Goal: Information Seeking & Learning: Check status

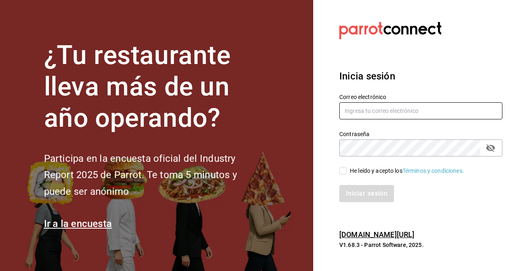
click at [367, 114] on input "text" at bounding box center [421, 110] width 163 height 17
type input "joroguez@gmail.com"
click at [345, 174] on input "He leído y acepto los Términos y condiciones." at bounding box center [343, 170] width 7 height 7
checkbox input "true"
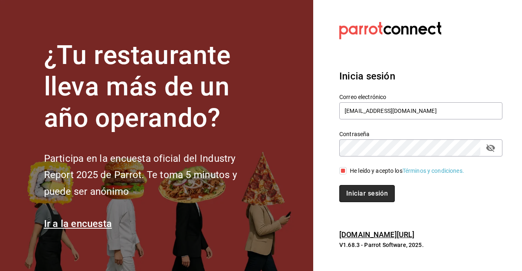
click at [358, 187] on button "Iniciar sesión" at bounding box center [368, 193] width 56 height 17
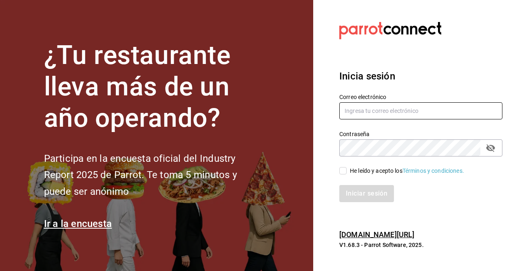
click at [363, 115] on input "text" at bounding box center [421, 110] width 163 height 17
type input "joroguez@gmail.com"
click at [345, 169] on input "He leído y acepto los Términos y condiciones." at bounding box center [343, 170] width 7 height 7
checkbox input "true"
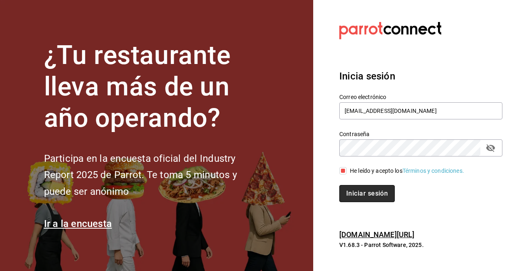
click at [359, 188] on button "Iniciar sesión" at bounding box center [368, 193] width 56 height 17
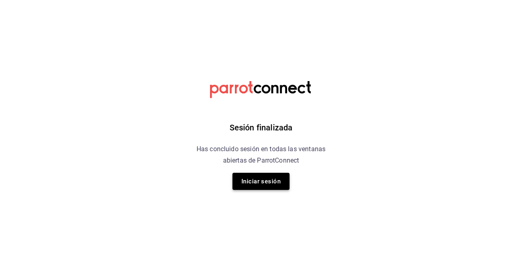
click at [276, 184] on button "Iniciar sesión" at bounding box center [261, 181] width 57 height 17
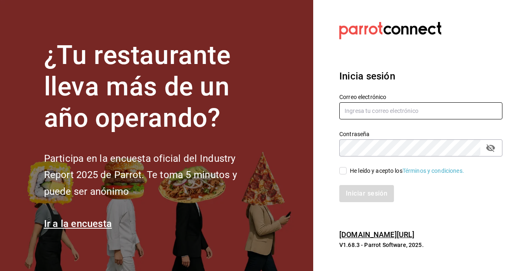
click at [388, 107] on input "text" at bounding box center [421, 110] width 163 height 17
type input "joroguez@gmail.com"
click at [345, 172] on input "He leído y acepto los Términos y condiciones." at bounding box center [343, 170] width 7 height 7
checkbox input "true"
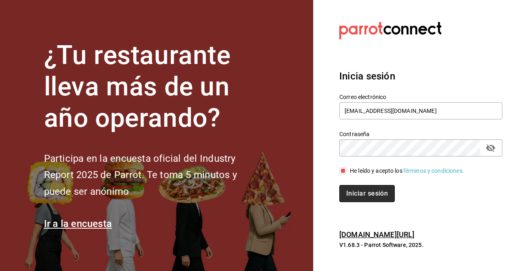
click at [371, 190] on button "Iniciar sesión" at bounding box center [368, 193] width 56 height 17
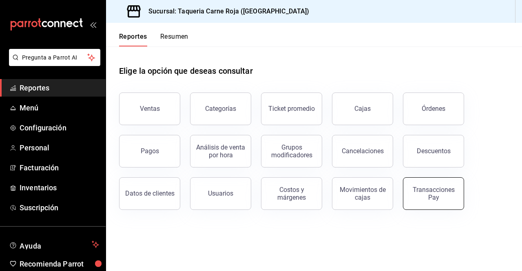
click at [442, 199] on div "Transacciones Pay" at bounding box center [434, 194] width 51 height 16
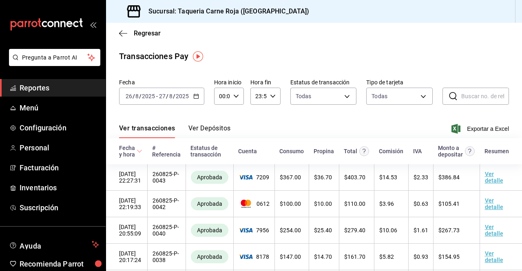
click at [210, 127] on button "Ver Depósitos" at bounding box center [210, 131] width 42 height 14
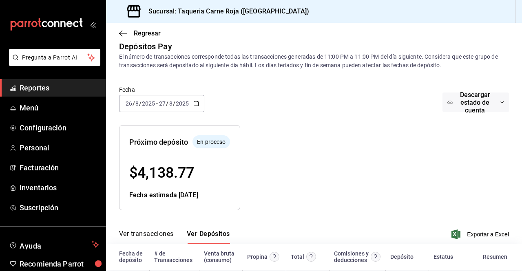
scroll to position [8, 0]
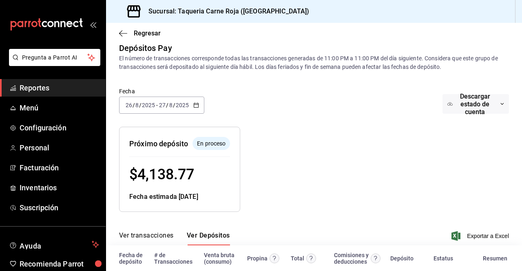
click at [196, 109] on div "2025-08-26 26 / 8 / 2025 - 2025-08-27 27 / 8 / 2025" at bounding box center [161, 105] width 85 height 17
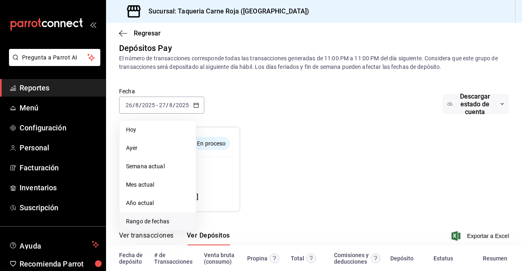
click at [151, 223] on span "Rango de fechas" at bounding box center [157, 222] width 63 height 9
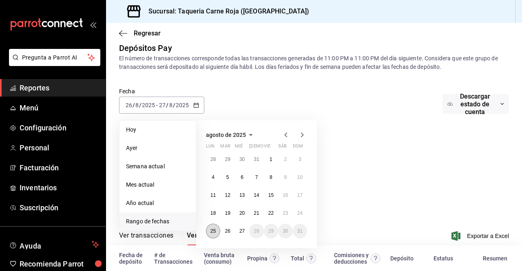
click at [216, 229] on abbr "25" at bounding box center [213, 232] width 5 height 6
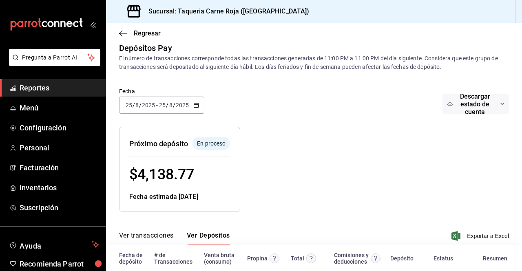
scroll to position [56, 0]
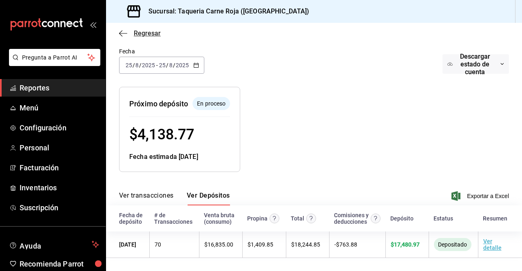
click at [130, 33] on span "Regresar" at bounding box center [140, 33] width 42 height 8
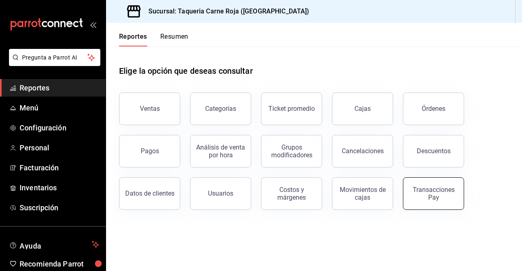
click at [431, 178] on div "Transacciones Pay" at bounding box center [428, 189] width 71 height 42
click at [428, 199] on div "Transacciones Pay" at bounding box center [434, 194] width 51 height 16
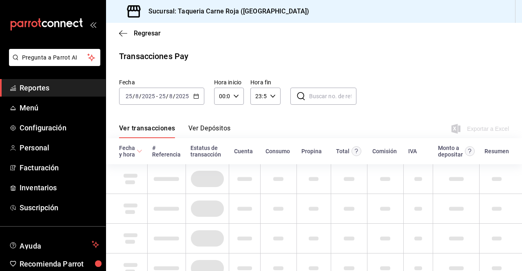
click at [428, 194] on td at bounding box center [418, 179] width 29 height 30
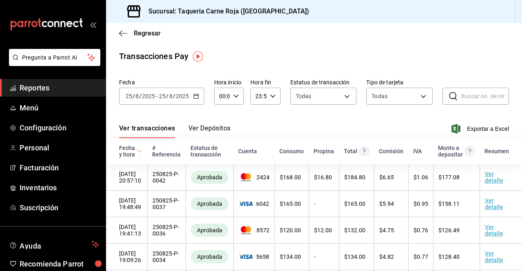
click at [215, 124] on div "Ver transacciones Ver Depósitos Exportar a Excel" at bounding box center [314, 127] width 390 height 24
click at [214, 124] on button "Ver Depósitos" at bounding box center [210, 131] width 42 height 14
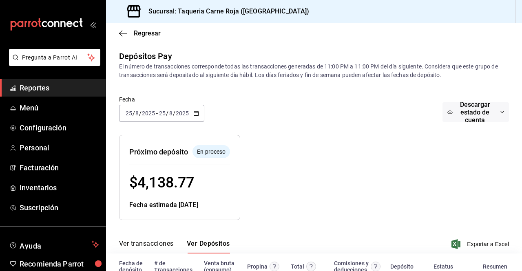
scroll to position [56, 0]
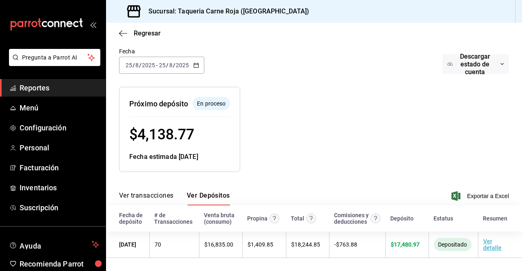
click at [200, 63] on div "2025-08-25 25 / 8 / 2025 - 2025-08-25 25 / 8 / 2025" at bounding box center [161, 65] width 85 height 17
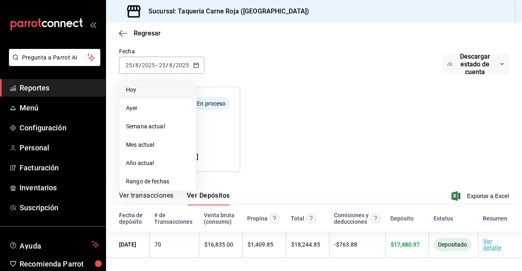
click at [155, 86] on span "Hoy" at bounding box center [157, 90] width 63 height 9
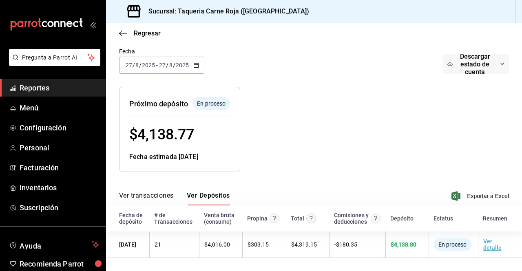
click at [198, 58] on div "2025-08-27 27 / 8 / 2025 - 2025-08-27 27 / 8 / 2025" at bounding box center [161, 65] width 85 height 17
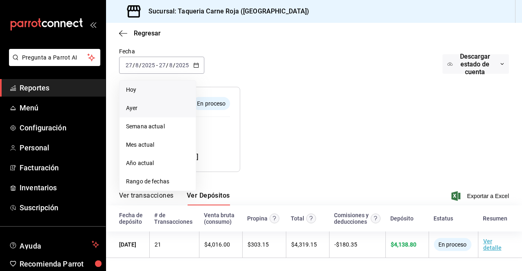
click at [156, 104] on span "Ayer" at bounding box center [157, 108] width 63 height 9
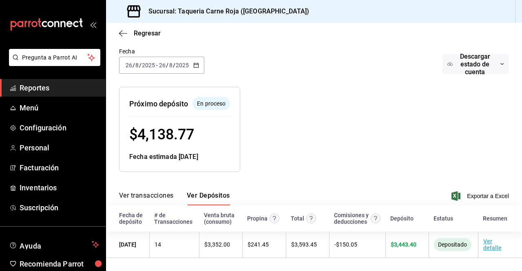
click at [40, 86] on span "Reportes" at bounding box center [60, 87] width 80 height 11
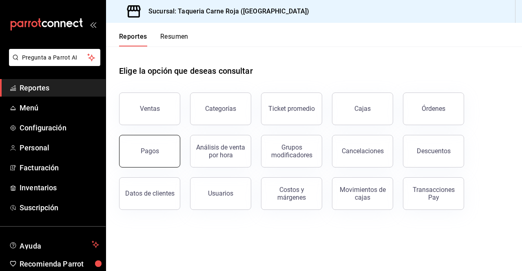
click at [153, 151] on div "Pagos" at bounding box center [150, 151] width 18 height 8
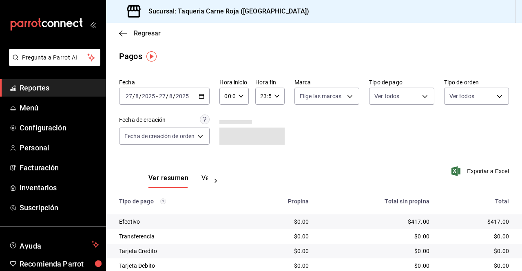
click at [140, 36] on span "Regresar" at bounding box center [147, 33] width 27 height 8
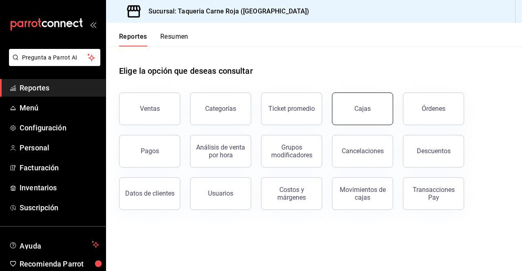
click at [345, 109] on button "Cajas" at bounding box center [362, 109] width 61 height 33
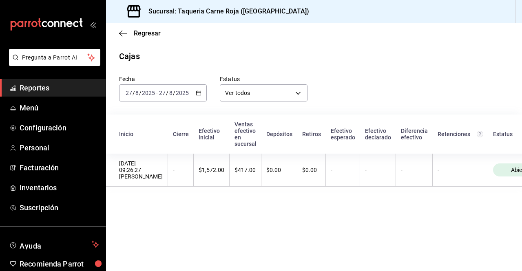
click at [200, 93] on \(Stroke\) "button" at bounding box center [199, 92] width 4 height 0
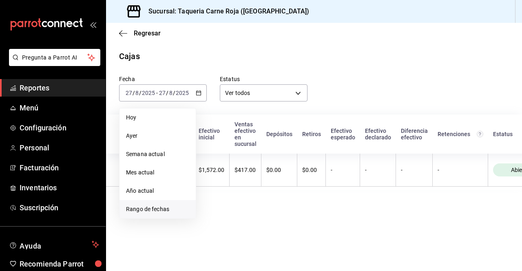
click at [145, 211] on span "Rango de fechas" at bounding box center [157, 209] width 63 height 9
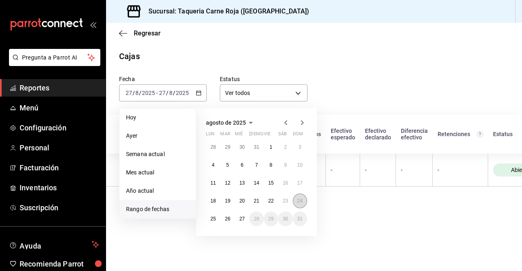
click at [295, 202] on button "24" at bounding box center [300, 201] width 14 height 15
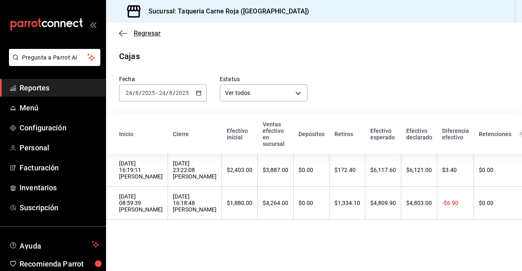
click at [140, 33] on span "Regresar" at bounding box center [147, 33] width 27 height 8
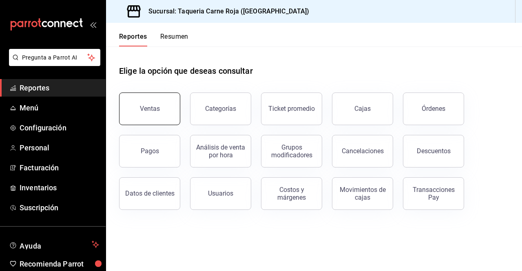
click at [165, 113] on button "Ventas" at bounding box center [149, 109] width 61 height 33
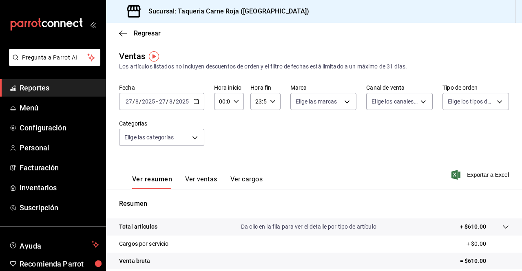
click at [196, 101] on \(Stroke\) "button" at bounding box center [196, 101] width 4 height 0
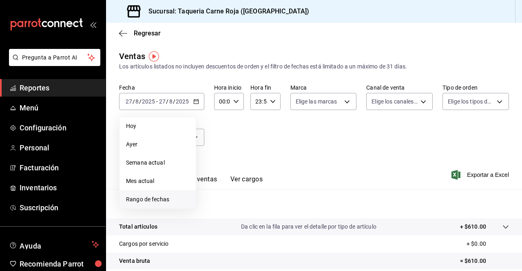
click at [146, 193] on li "Rango de fechas" at bounding box center [158, 200] width 76 height 18
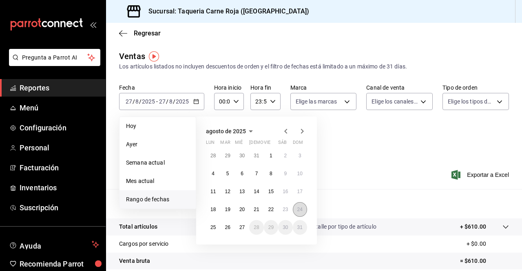
click at [299, 212] on abbr "24" at bounding box center [300, 210] width 5 height 6
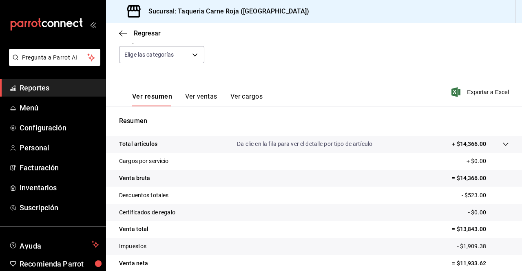
scroll to position [81, 0]
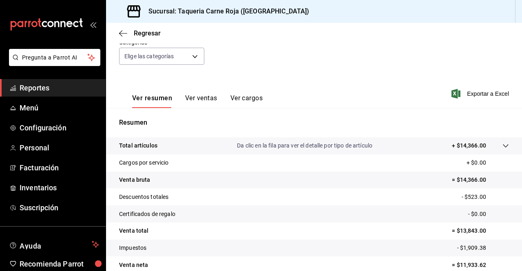
click at [208, 101] on button "Ver ventas" at bounding box center [201, 101] width 32 height 14
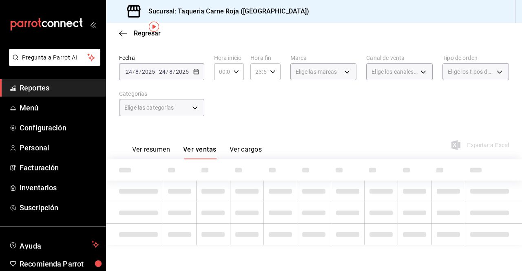
scroll to position [81, 0]
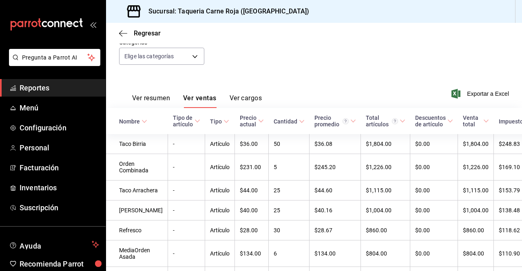
click at [251, 98] on button "Ver cargos" at bounding box center [246, 101] width 33 height 14
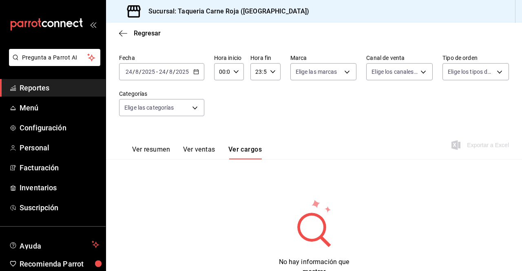
scroll to position [61, 0]
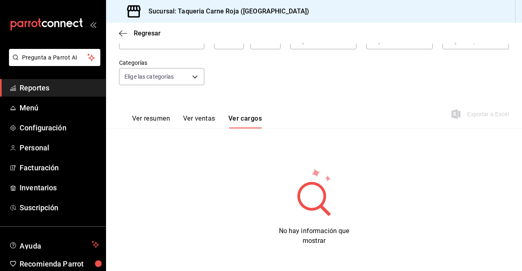
click at [149, 119] on button "Ver resumen" at bounding box center [151, 122] width 38 height 14
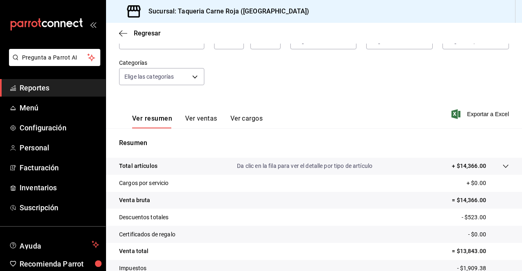
click at [503, 165] on icon at bounding box center [506, 166] width 7 height 7
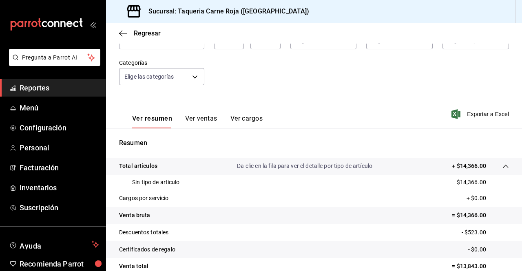
click at [492, 169] on div at bounding box center [498, 166] width 23 height 9
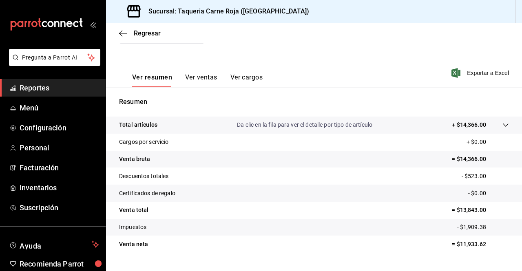
scroll to position [120, 0]
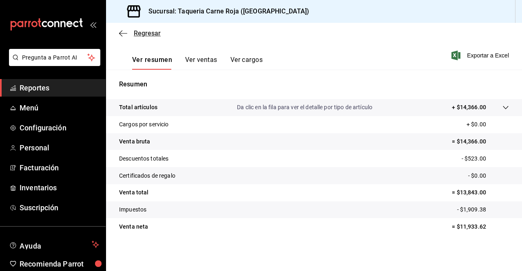
click at [142, 31] on span "Regresar" at bounding box center [147, 33] width 27 height 8
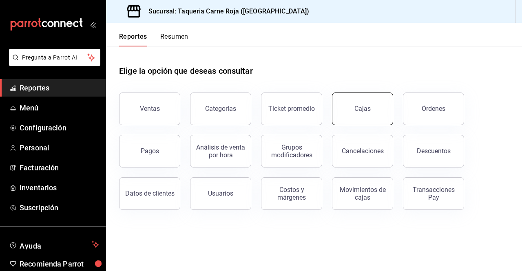
click at [366, 104] on button "Cajas" at bounding box center [362, 109] width 61 height 33
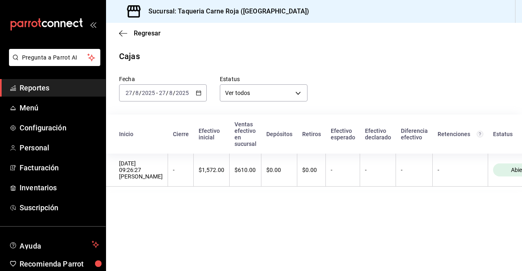
click at [200, 93] on icon "button" at bounding box center [199, 93] width 6 height 6
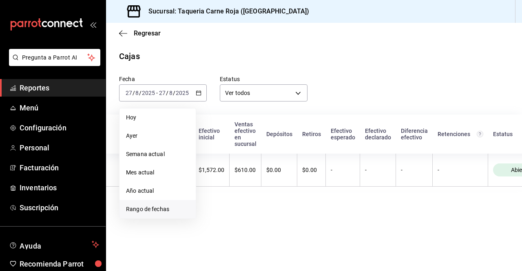
click at [142, 208] on span "Rango de fechas" at bounding box center [157, 209] width 63 height 9
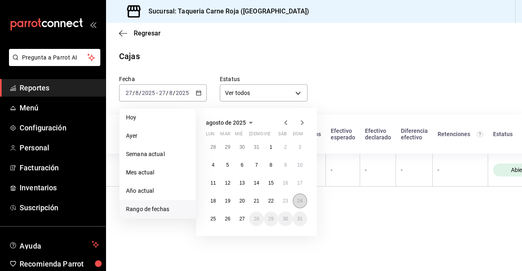
click at [298, 202] on abbr "24" at bounding box center [300, 201] width 5 height 6
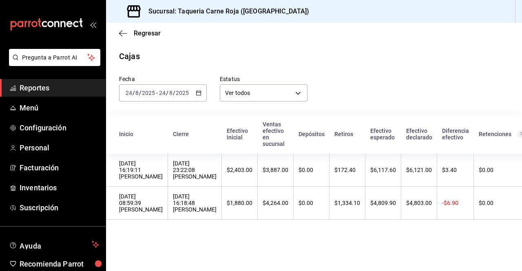
click at [45, 90] on span "Reportes" at bounding box center [60, 87] width 80 height 11
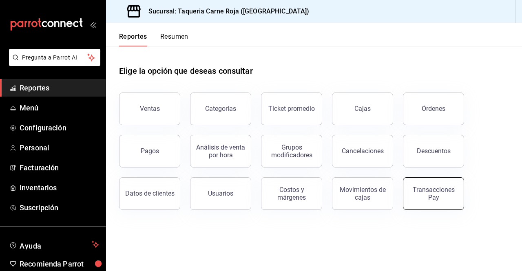
click at [453, 187] on div "Transacciones Pay" at bounding box center [434, 194] width 51 height 16
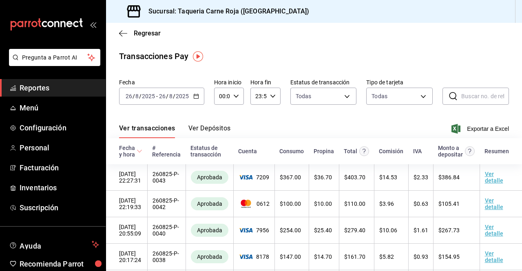
click at [195, 98] on icon "button" at bounding box center [196, 96] width 6 height 6
click at [219, 127] on button "Ver Depósitos" at bounding box center [210, 131] width 42 height 14
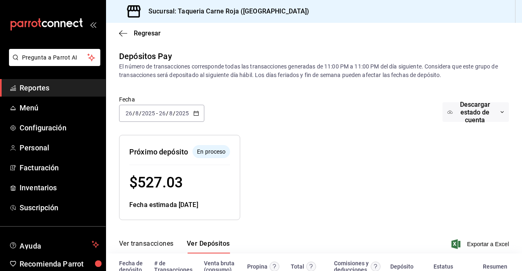
click at [178, 111] on input "2025" at bounding box center [183, 113] width 14 height 7
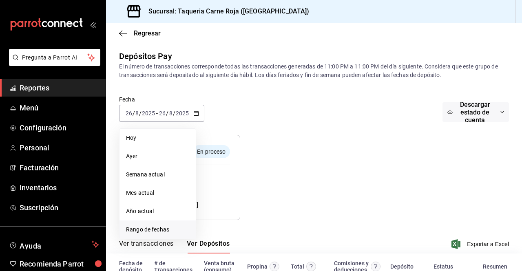
click at [140, 227] on span "Rango de fechas" at bounding box center [157, 230] width 63 height 9
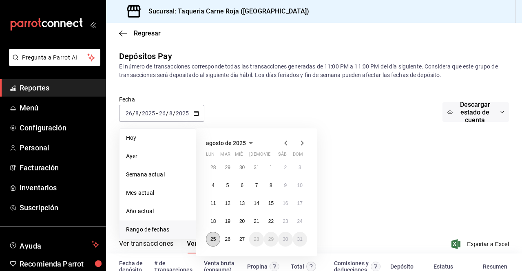
click at [213, 239] on abbr "25" at bounding box center [213, 240] width 5 height 6
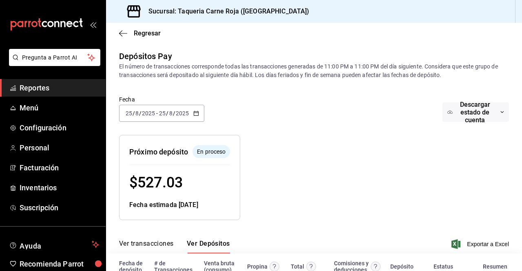
scroll to position [56, 0]
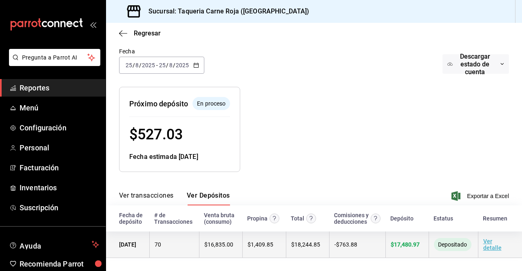
click at [487, 245] on link "Ver detalle" at bounding box center [493, 244] width 18 height 13
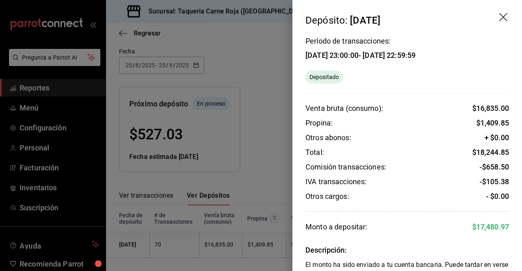
click at [169, 138] on div at bounding box center [261, 135] width 522 height 271
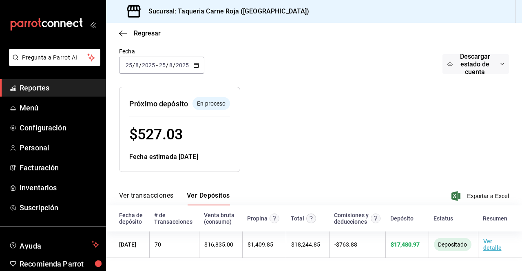
click at [42, 83] on span "Reportes" at bounding box center [60, 87] width 80 height 11
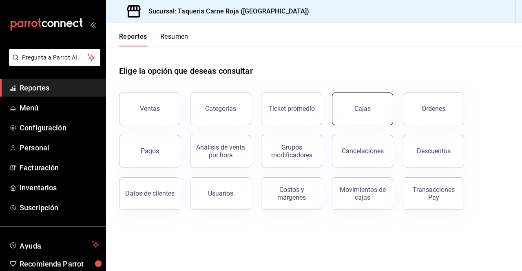
click at [358, 106] on div "Cajas" at bounding box center [363, 109] width 16 height 8
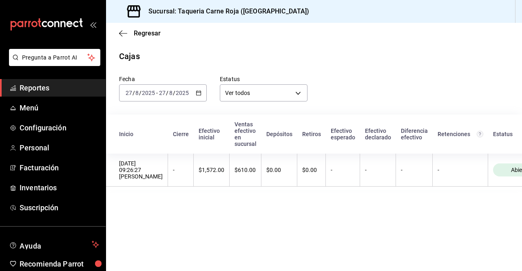
click at [201, 95] on icon "button" at bounding box center [199, 93] width 6 height 6
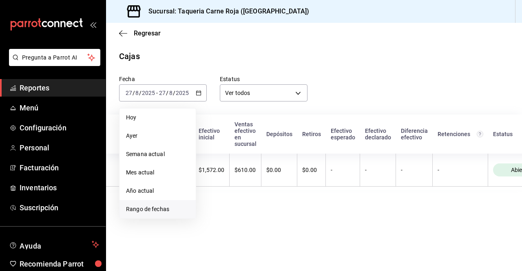
click at [148, 206] on span "Rango de fechas" at bounding box center [157, 209] width 63 height 9
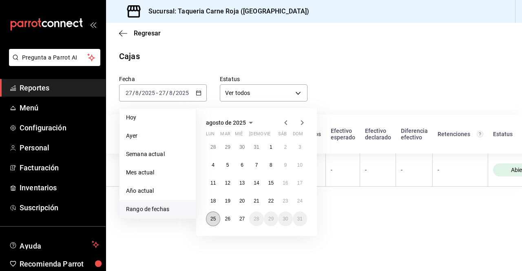
click at [216, 221] on button "25" at bounding box center [213, 219] width 14 height 15
